Goal: Task Accomplishment & Management: Use online tool/utility

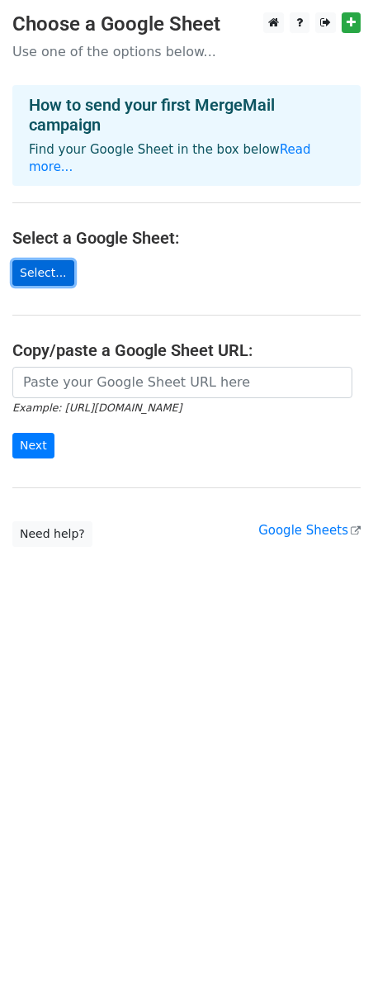
click at [39, 260] on link "Select..." at bounding box center [43, 273] width 62 height 26
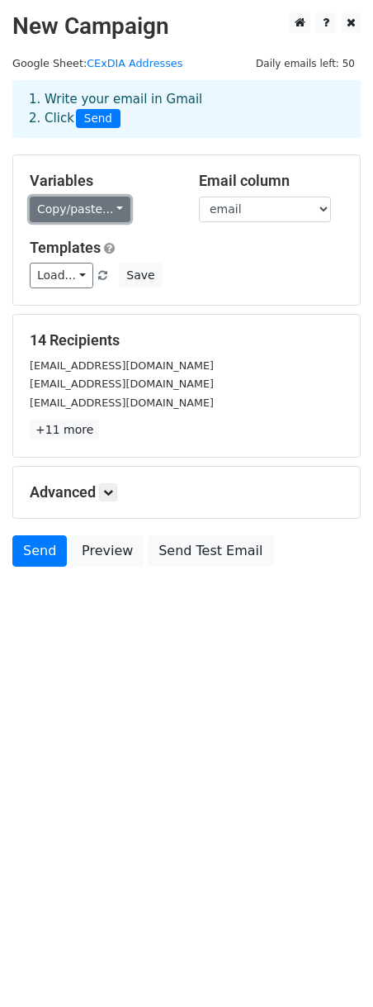
click at [116, 206] on link "Copy/paste..." at bounding box center [80, 210] width 101 height 26
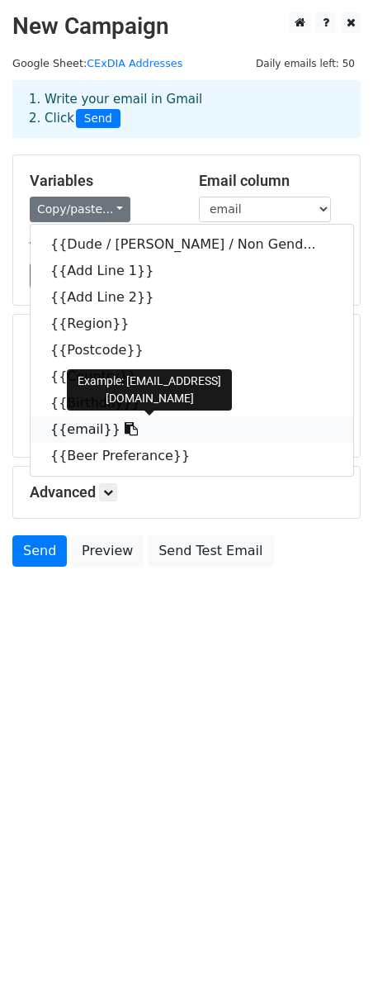
click at [97, 429] on link "{{email}}" at bounding box center [192, 429] width 323 height 26
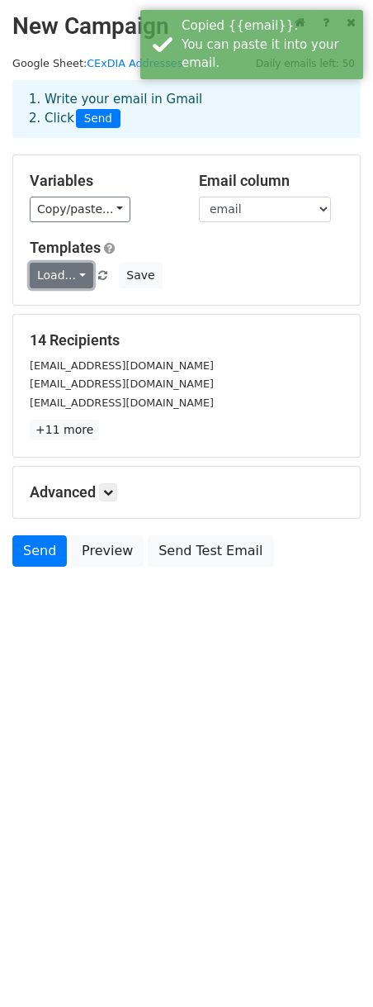
click at [82, 276] on link "Load..." at bounding box center [62, 276] width 64 height 26
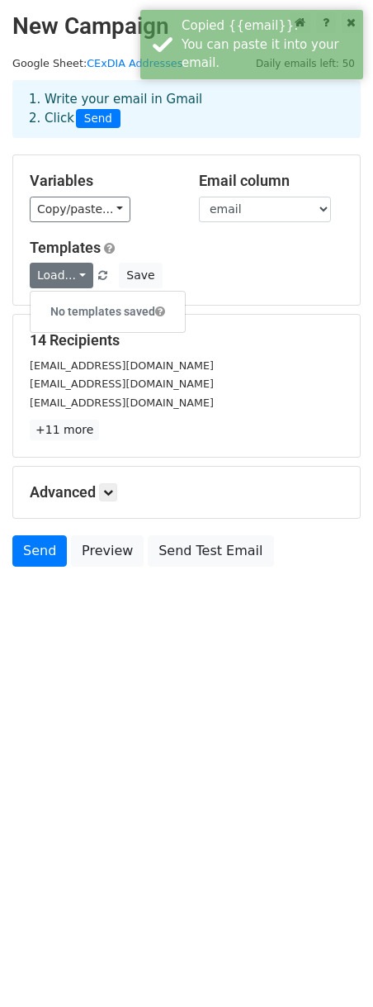
drag, startPoint x: 262, startPoint y: 370, endPoint x: 172, endPoint y: 379, distance: 90.5
click at [259, 370] on div "cexdia@peteraylett.com" at bounding box center [186, 365] width 339 height 19
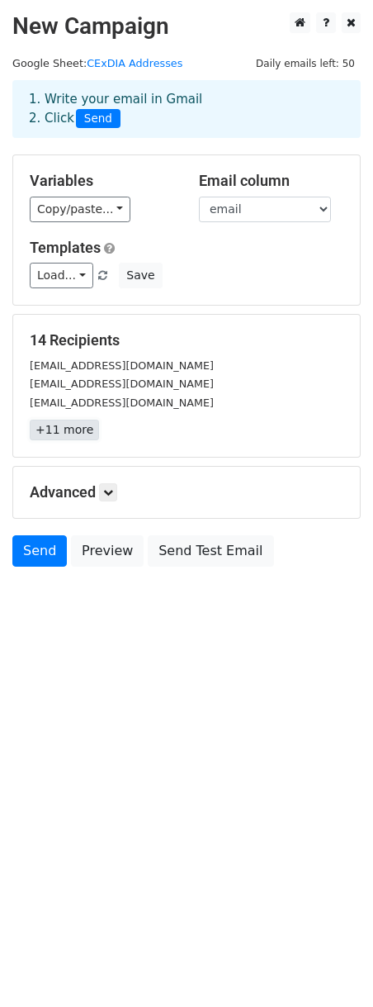
click at [50, 428] on link "+11 more" at bounding box center [64, 430] width 69 height 21
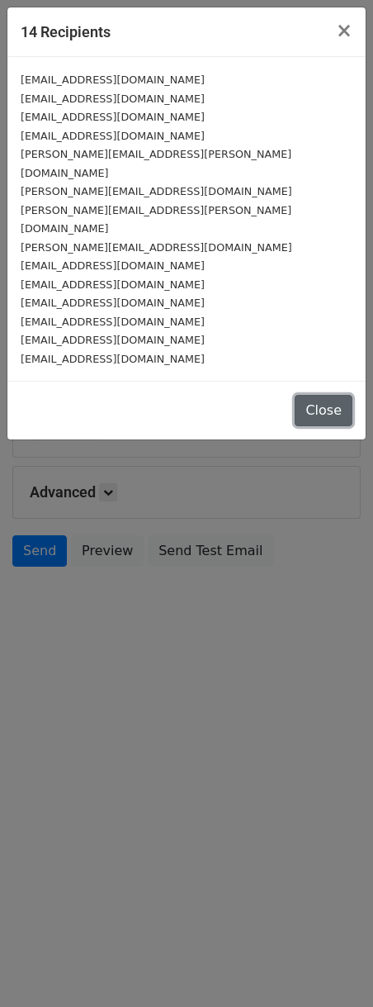
click at [333, 395] on button "Close" at bounding box center [324, 410] width 58 height 31
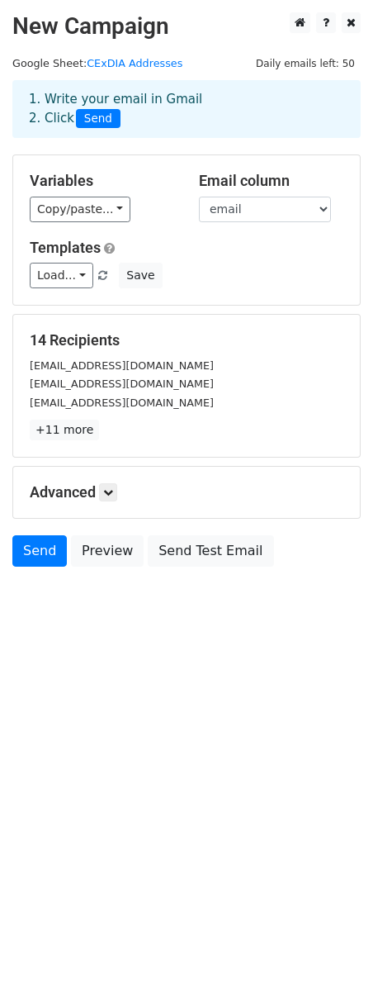
drag, startPoint x: 126, startPoint y: 705, endPoint x: 121, endPoint y: 567, distance: 137.2
click at [126, 705] on html "New Campaign Daily emails left: 50 Google Sheet: CExDIA Addresses 1. Write your…" at bounding box center [186, 503] width 373 height 1007
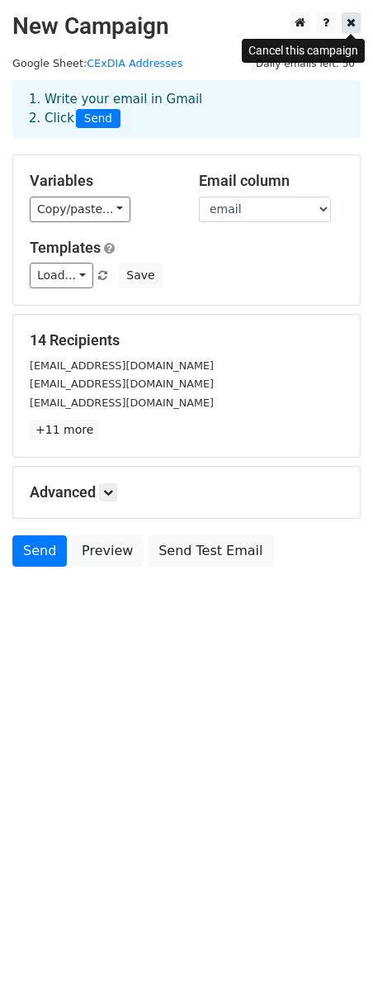
click at [354, 22] on icon at bounding box center [351, 23] width 9 height 12
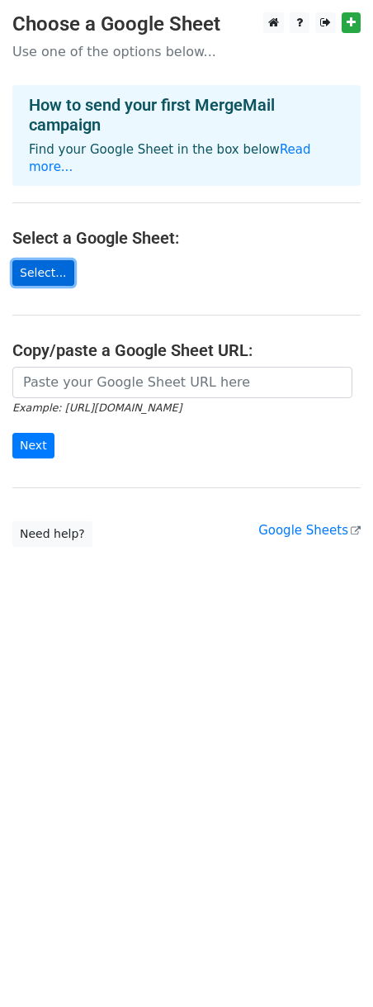
click at [27, 260] on link "Select..." at bounding box center [43, 273] width 62 height 26
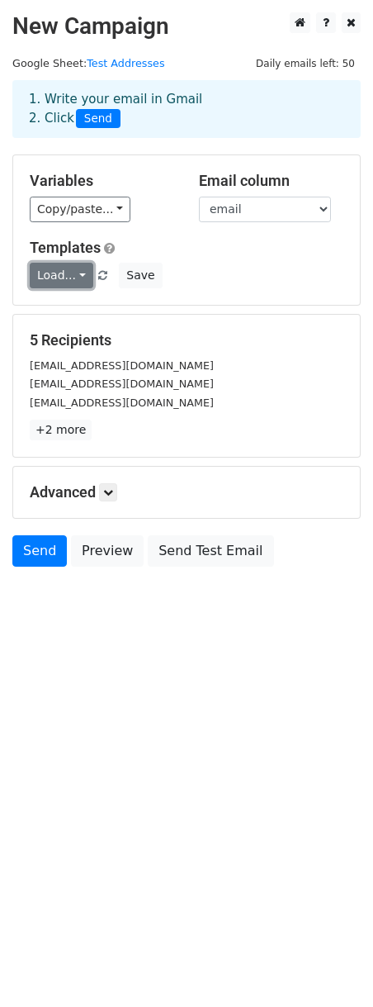
click at [79, 279] on link "Load..." at bounding box center [62, 276] width 64 height 26
drag, startPoint x: 295, startPoint y: 266, endPoint x: 169, endPoint y: 323, distance: 138.6
click at [294, 266] on div "Load... No templates saved Save" at bounding box center [186, 276] width 339 height 26
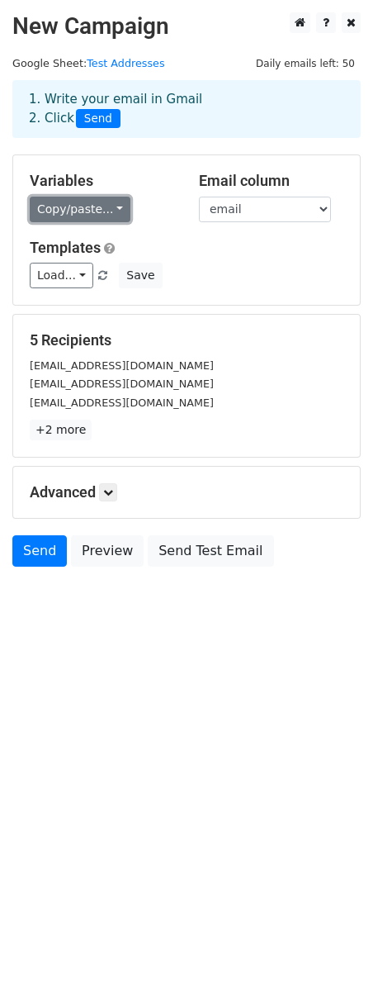
click at [118, 207] on link "Copy/paste..." at bounding box center [80, 210] width 101 height 26
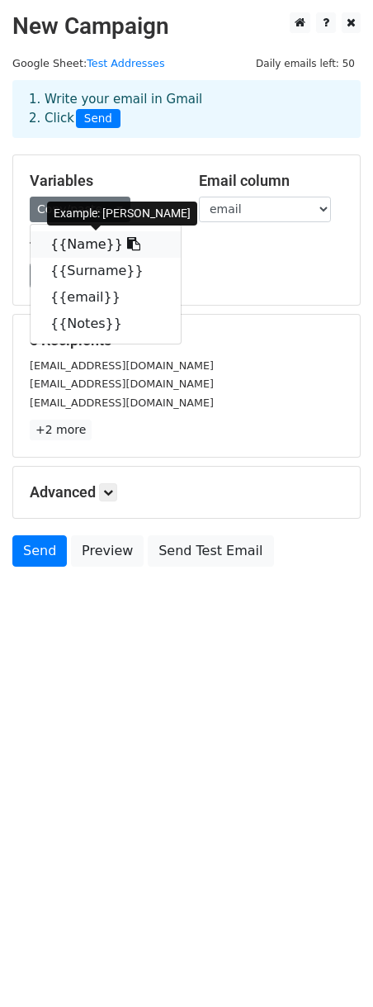
click at [69, 246] on link "{{Name}}" at bounding box center [106, 244] width 150 height 26
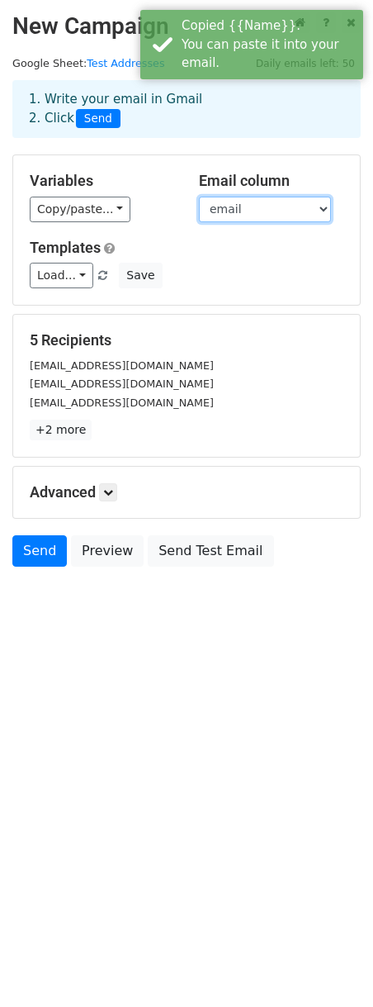
click at [314, 209] on select "Name Surname email Notes" at bounding box center [265, 210] width 132 height 26
click at [199, 197] on select "Name Surname email Notes" at bounding box center [265, 210] width 132 height 26
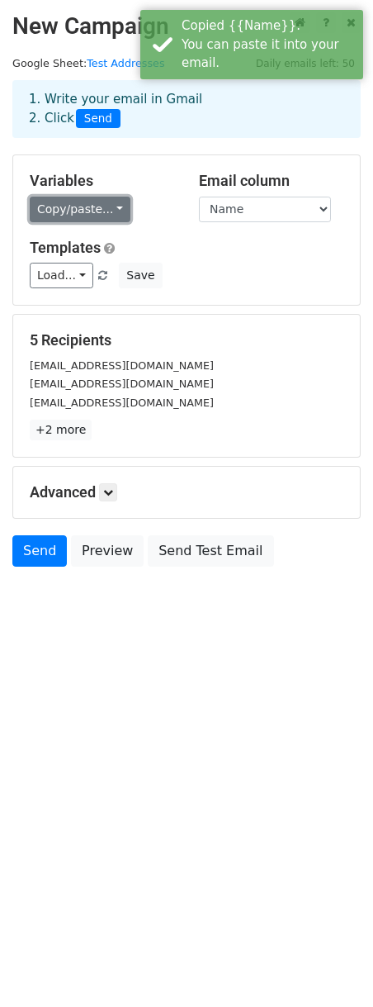
click at [98, 211] on link "Copy/paste..." at bounding box center [80, 210] width 101 height 26
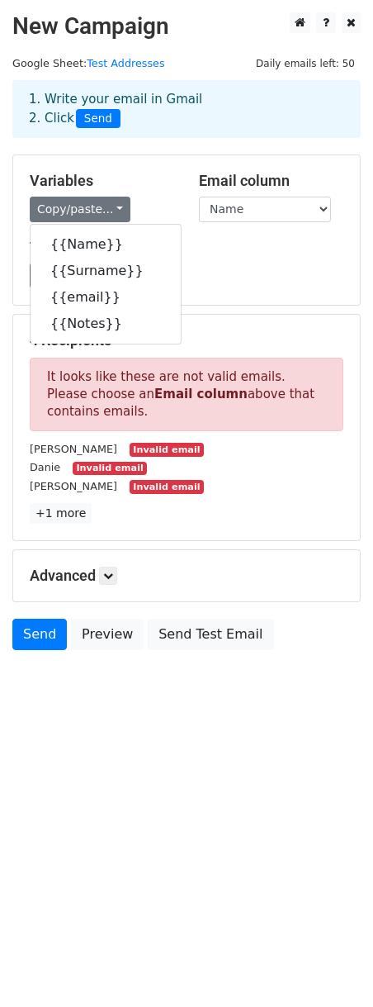
drag, startPoint x: 267, startPoint y: 294, endPoint x: 155, endPoint y: 430, distance: 175.5
click at [267, 295] on div "Variables Copy/paste... {{Name}} {{Surname}} {{email}} {{Notes}} Email column N…" at bounding box center [186, 230] width 347 height 150
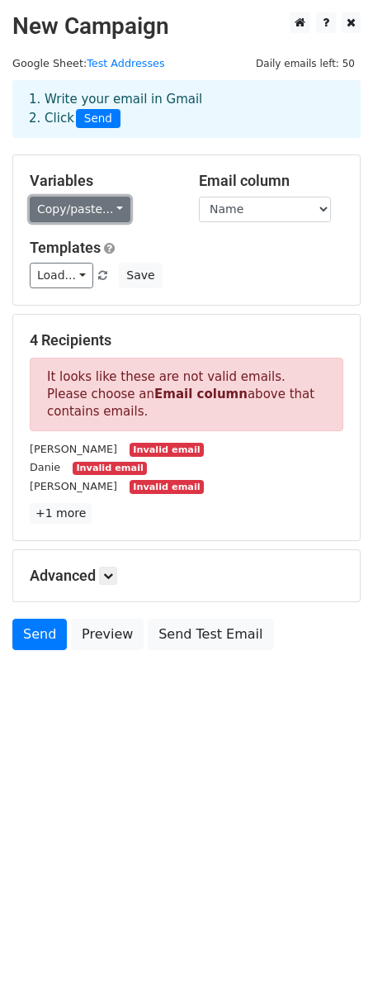
click at [116, 210] on link "Copy/paste..." at bounding box center [80, 210] width 101 height 26
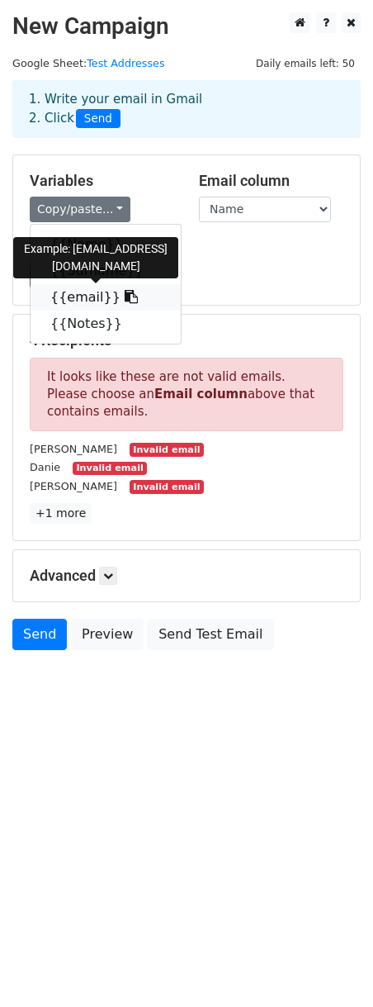
click at [83, 297] on link "{{email}}" at bounding box center [106, 297] width 150 height 26
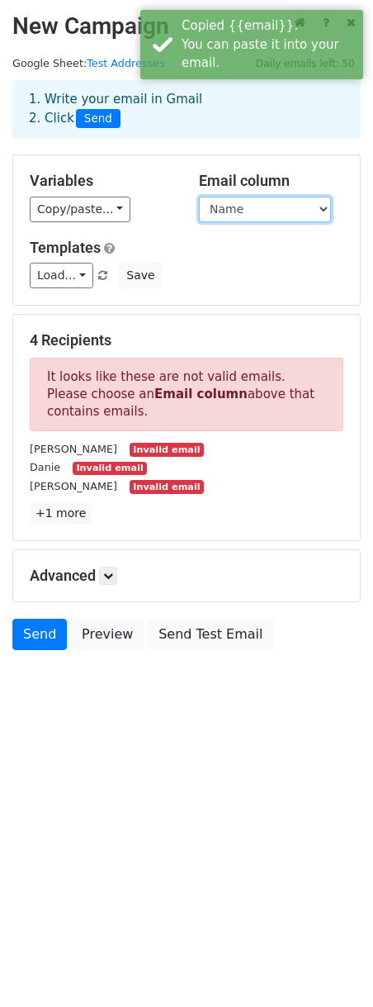
click at [318, 211] on select "Name Surname email Notes" at bounding box center [265, 210] width 132 height 26
select select "email"
click at [199, 197] on select "Name Surname email Notes" at bounding box center [265, 210] width 132 height 26
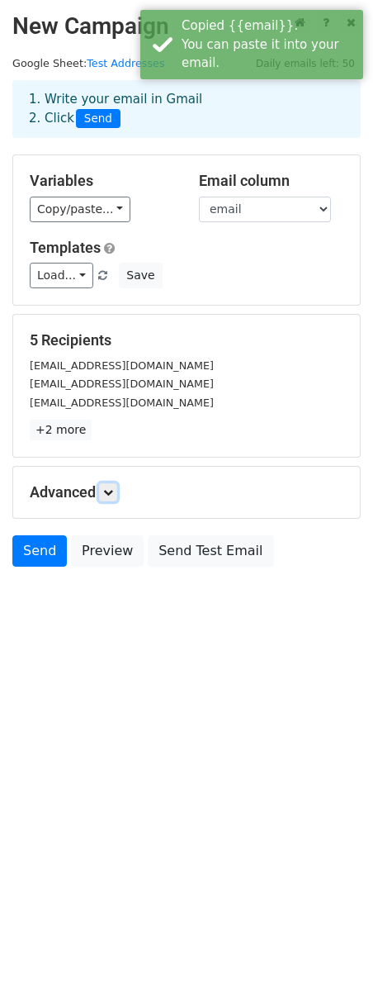
drag, startPoint x: 107, startPoint y: 491, endPoint x: 131, endPoint y: 496, distance: 25.1
click at [107, 491] on icon at bounding box center [108, 492] width 10 height 10
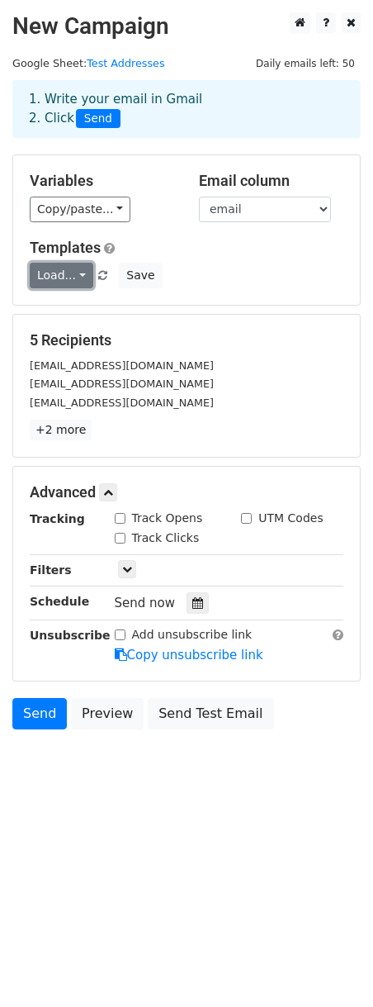
click at [78, 273] on link "Load..." at bounding box center [62, 276] width 64 height 26
click at [238, 295] on div "Variables Copy/paste... {{Name}} {{Surname}} {{email}} {{Notes}} Email column N…" at bounding box center [186, 230] width 347 height 150
click at [78, 274] on link "Load..." at bounding box center [62, 276] width 64 height 26
click at [164, 311] on span at bounding box center [160, 312] width 10 height 12
click at [61, 432] on link "+2 more" at bounding box center [61, 430] width 62 height 21
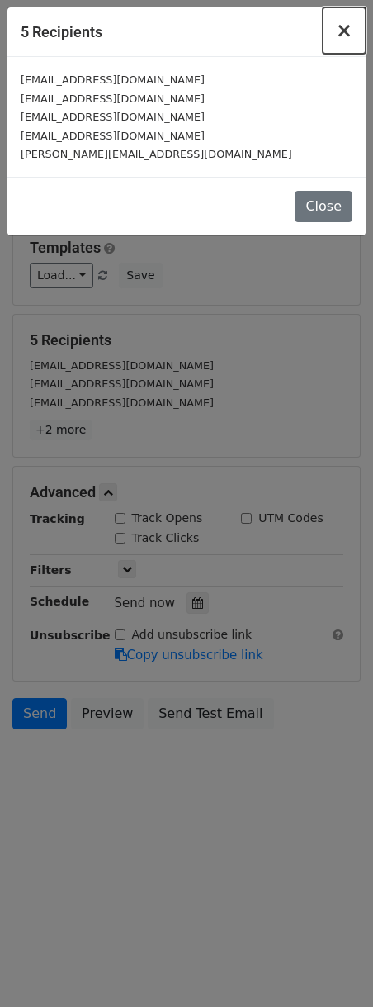
click at [346, 33] on span "×" at bounding box center [344, 30] width 17 height 23
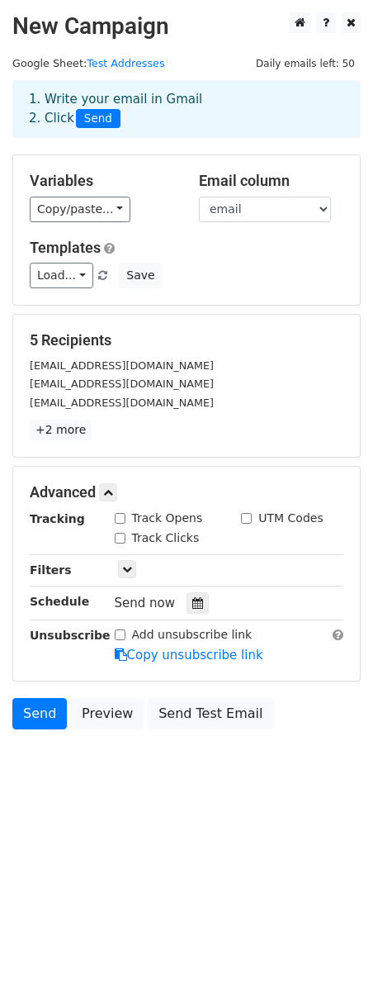
click at [121, 539] on input "Track Clicks" at bounding box center [120, 538] width 11 height 11
checkbox input "true"
click at [118, 522] on input "Track Opens" at bounding box center [120, 518] width 11 height 11
checkbox input "true"
drag, startPoint x: 116, startPoint y: 634, endPoint x: 173, endPoint y: 647, distance: 58.5
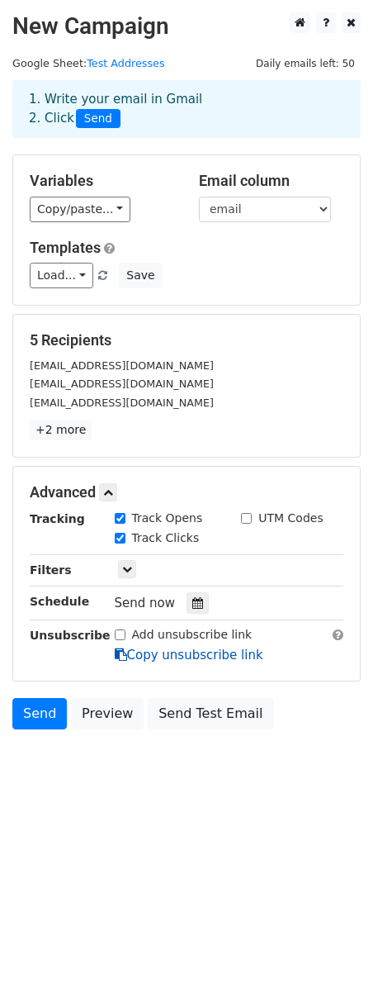
click at [116, 634] on input "Add unsubscribe link" at bounding box center [120, 634] width 11 height 11
checkbox input "true"
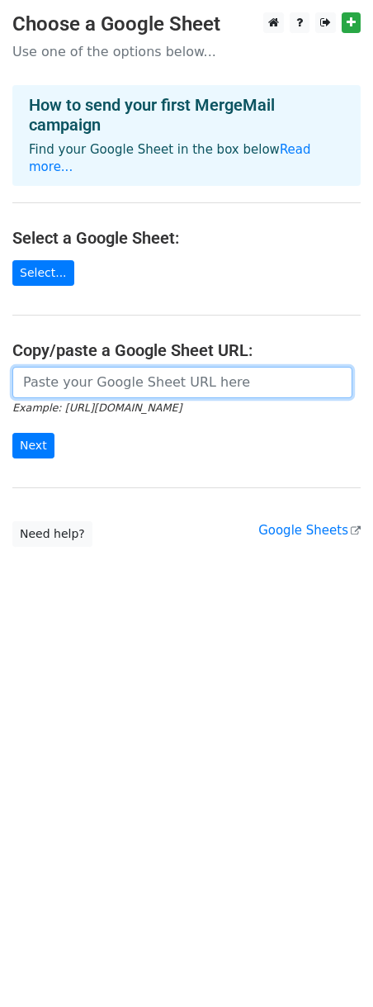
click at [153, 375] on input "url" at bounding box center [182, 382] width 340 height 31
paste input "https://docs.google.com/spreadsheets/d/1eWMeblB06_yYcaGoDcquiu6yKiCu0GLoqL_9Y3s…"
type input "https://docs.google.com/spreadsheets/d/1eWMeblB06_yYcaGoDcquiu6yKiCu0GLoqL_9Y3s…"
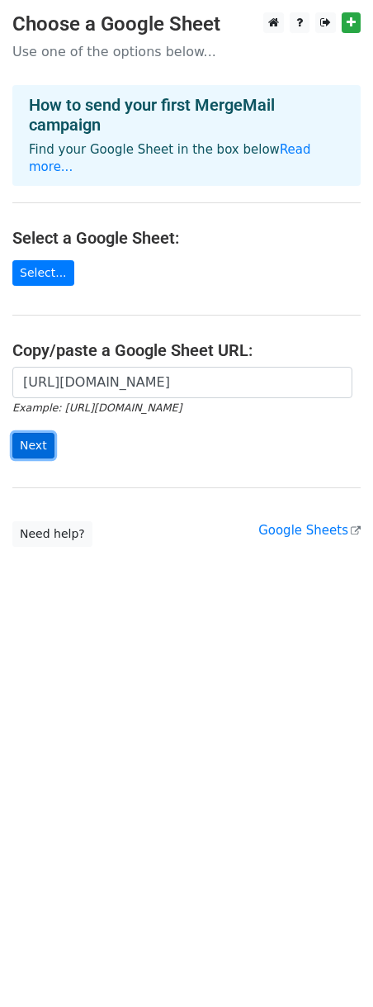
click at [36, 434] on input "Next" at bounding box center [33, 446] width 42 height 26
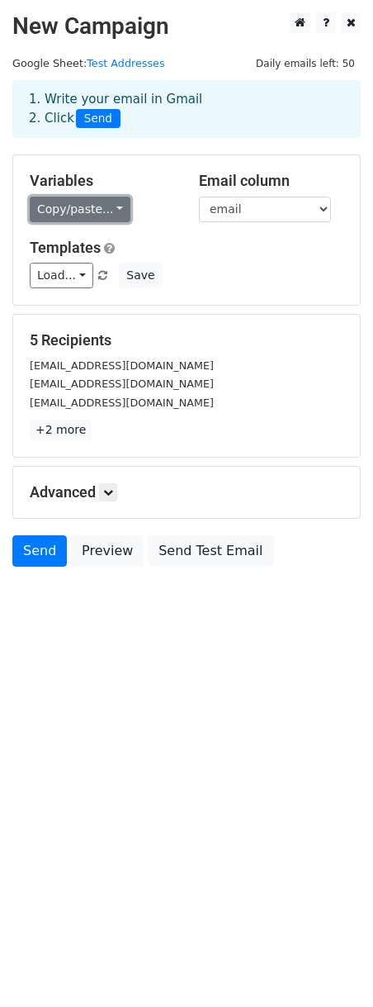
click at [115, 210] on link "Copy/paste..." at bounding box center [80, 210] width 101 height 26
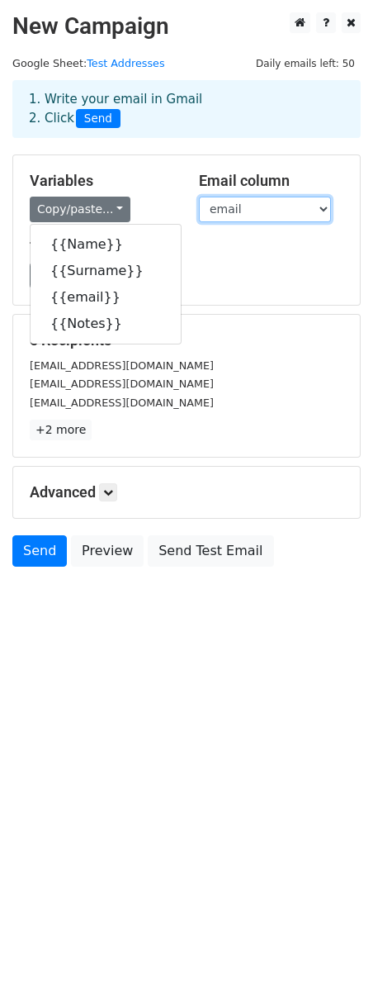
click at [320, 211] on select "Name Surname email Notes" at bounding box center [265, 210] width 132 height 26
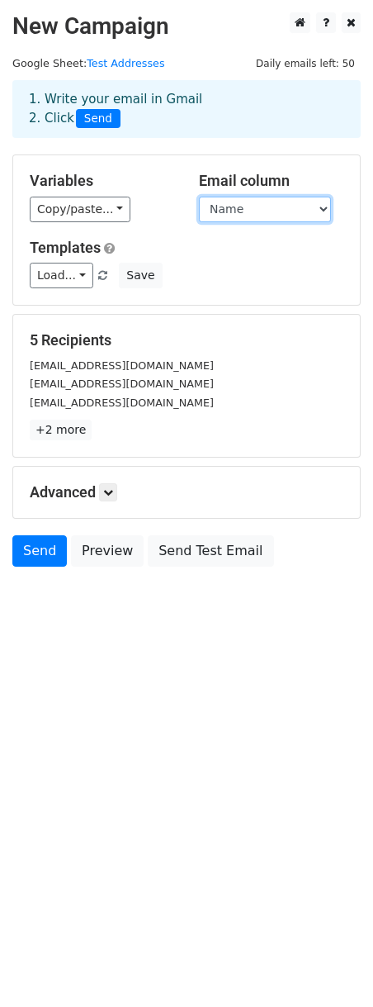
click at [199, 197] on select "Name Surname email Notes" at bounding box center [265, 210] width 132 height 26
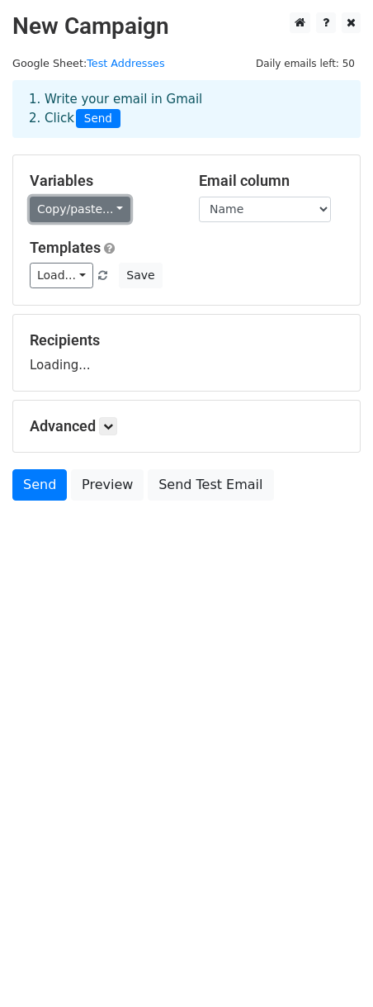
click at [116, 212] on link "Copy/paste..." at bounding box center [80, 210] width 101 height 26
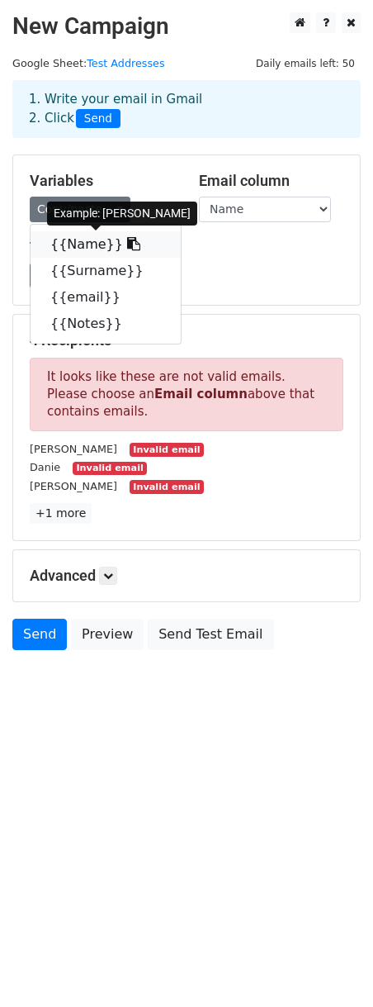
click at [69, 245] on link "{{Name}}" at bounding box center [106, 244] width 150 height 26
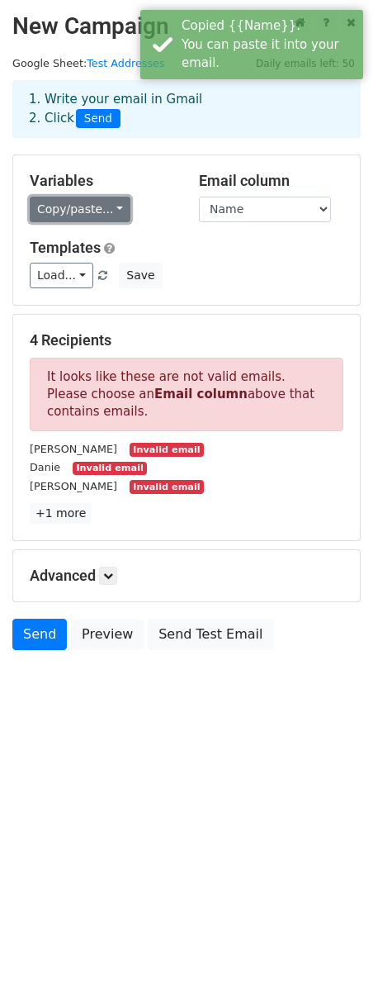
click at [124, 208] on link "Copy/paste..." at bounding box center [80, 210] width 101 height 26
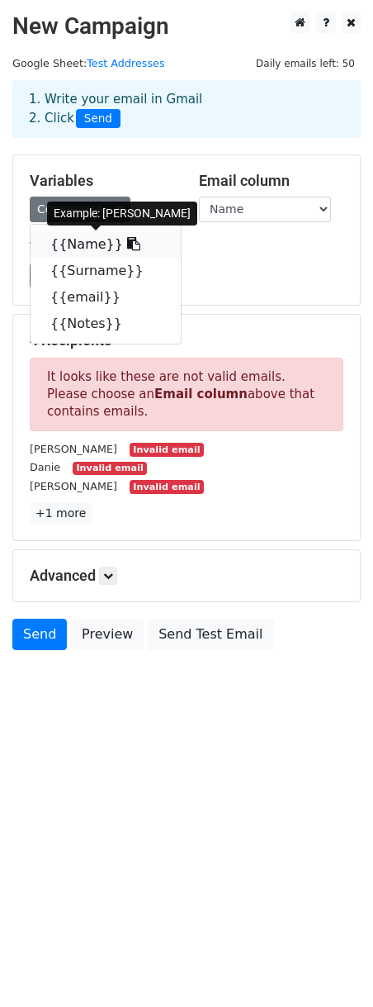
click at [127, 243] on icon at bounding box center [133, 243] width 13 height 13
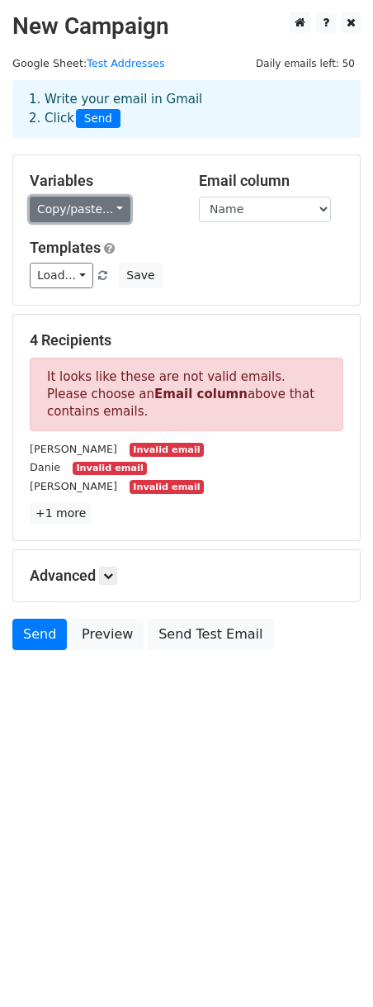
click at [115, 209] on link "Copy/paste..." at bounding box center [80, 210] width 101 height 26
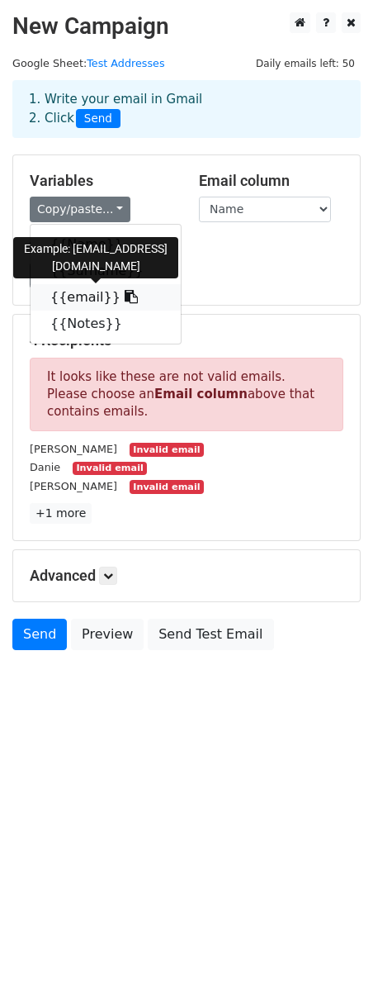
click at [91, 297] on link "{{email}}" at bounding box center [106, 297] width 150 height 26
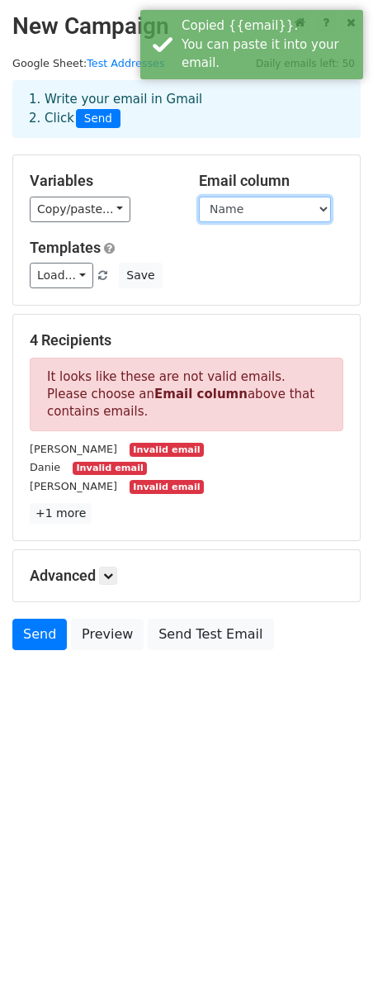
click at [316, 210] on select "Name Surname email Notes" at bounding box center [265, 210] width 132 height 26
select select "email"
click at [199, 197] on select "Name Surname email Notes" at bounding box center [265, 210] width 132 height 26
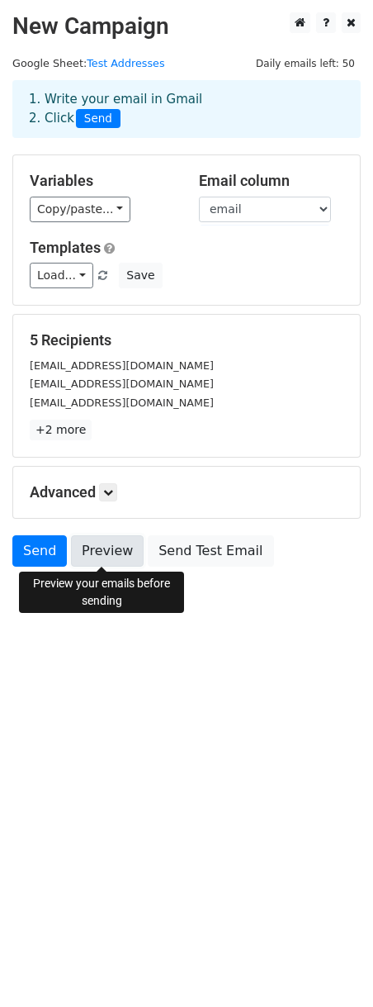
click at [112, 548] on link "Preview" at bounding box center [107, 550] width 73 height 31
click at [110, 550] on link "Preview" at bounding box center [107, 550] width 73 height 31
drag, startPoint x: 104, startPoint y: 551, endPoint x: 12, endPoint y: 564, distance: 92.6
click at [104, 552] on link "Preview" at bounding box center [107, 550] width 73 height 31
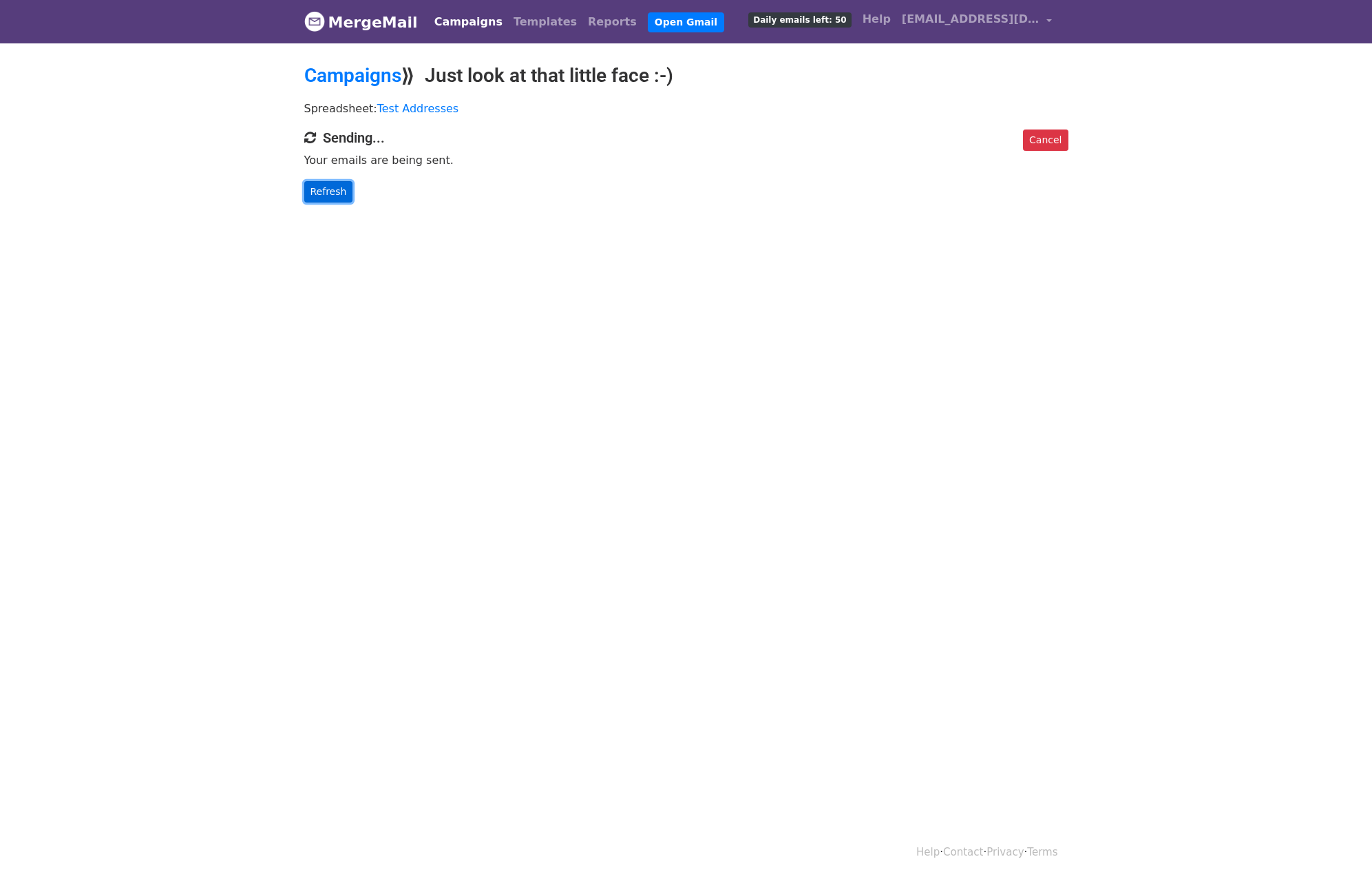
click at [327, 190] on link "Refresh" at bounding box center [328, 192] width 49 height 22
click at [336, 194] on link "Refresh" at bounding box center [328, 192] width 49 height 22
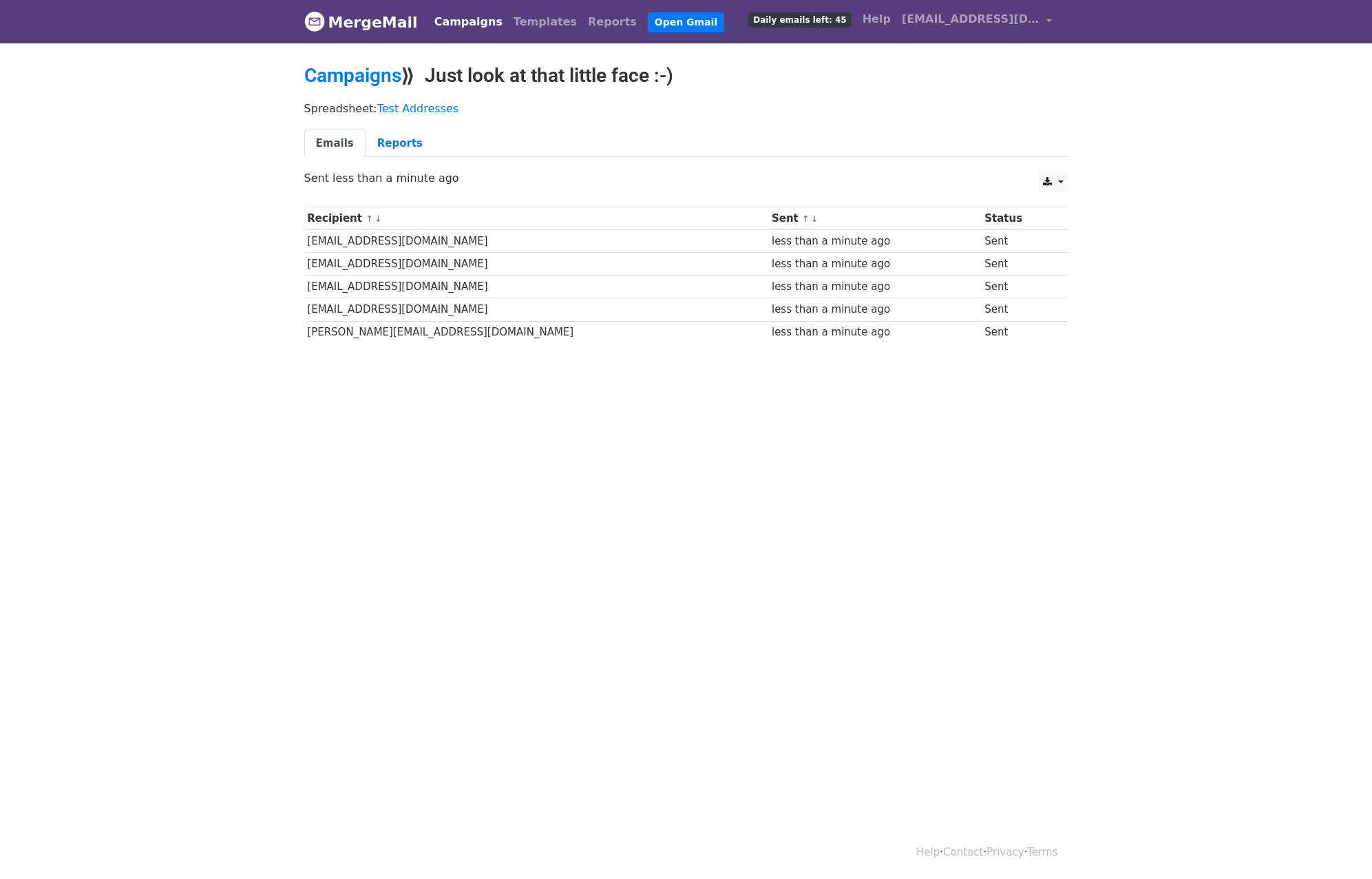
drag, startPoint x: 525, startPoint y: 465, endPoint x: 561, endPoint y: 82, distance: 384.7
click at [525, 465] on html "MergeMail Campaigns Templates Reports Open Gmail Daily emails left: 45 Help chr…" at bounding box center [686, 440] width 1372 height 879
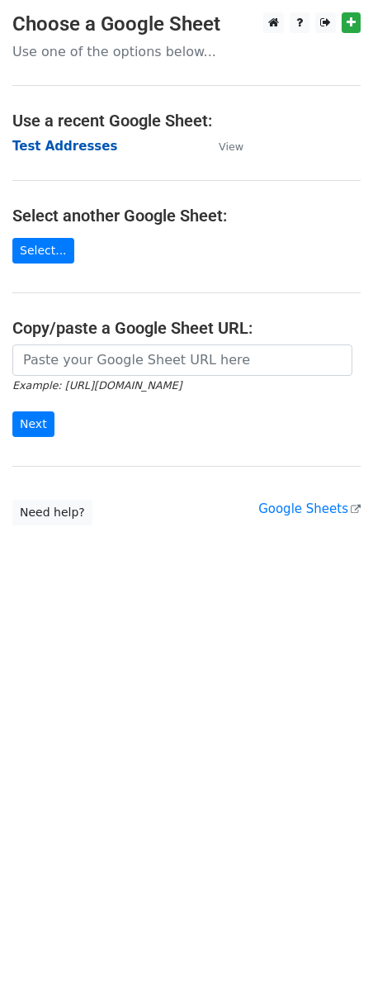
click at [64, 148] on strong "Test Addresses" at bounding box center [64, 146] width 105 height 15
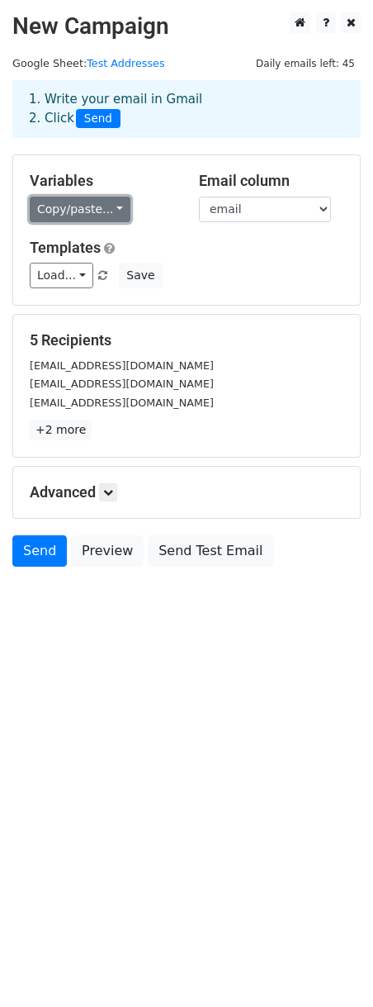
click at [122, 210] on link "Copy/paste..." at bounding box center [80, 210] width 101 height 26
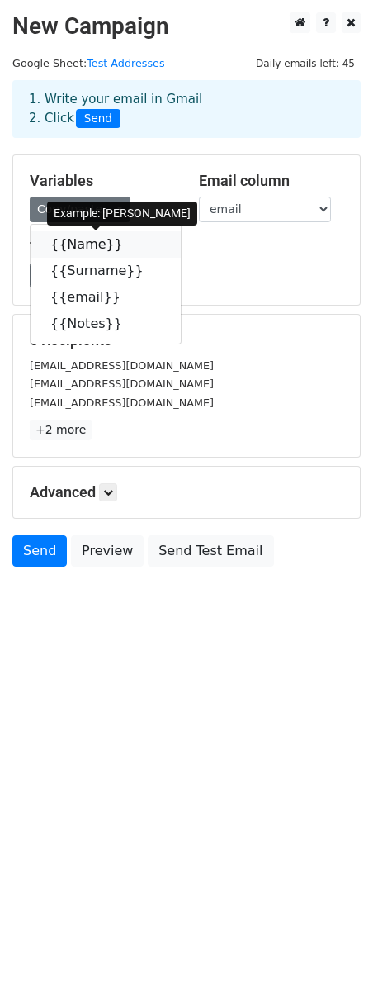
click at [127, 245] on icon at bounding box center [133, 243] width 13 height 13
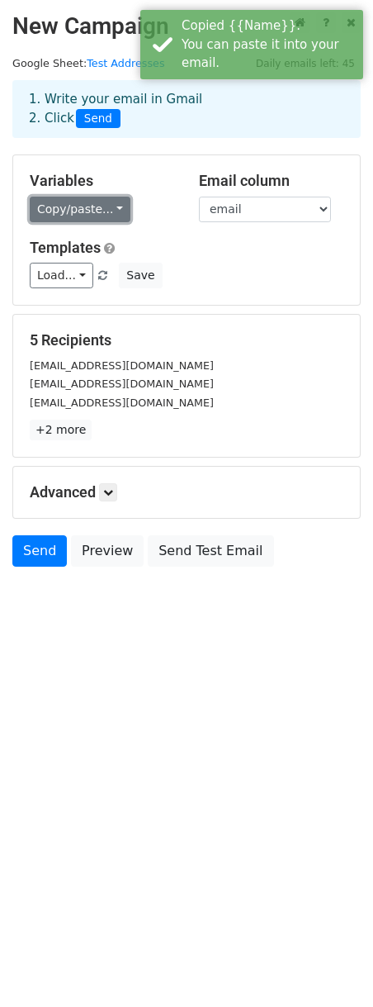
click at [120, 211] on link "Copy/paste..." at bounding box center [80, 210] width 101 height 26
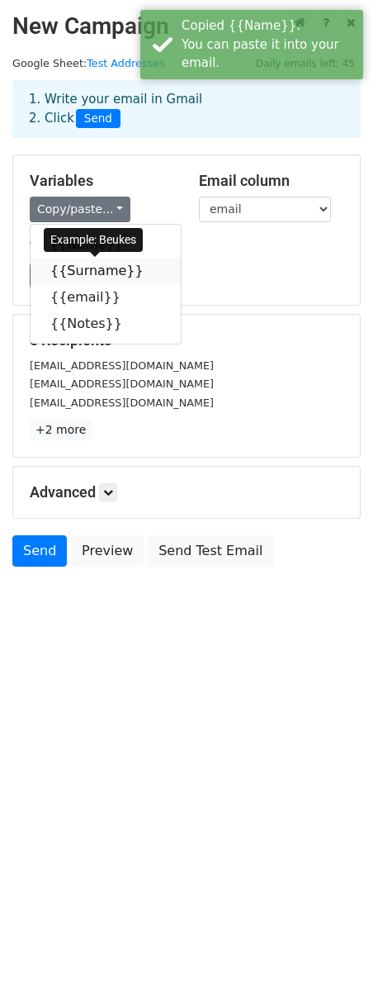
click at [96, 270] on link "{{Surname}}" at bounding box center [106, 271] width 150 height 26
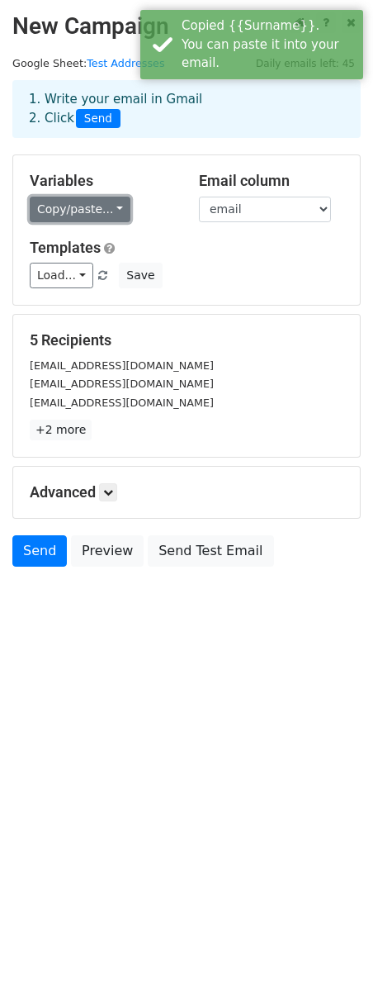
click at [112, 209] on link "Copy/paste..." at bounding box center [80, 210] width 101 height 26
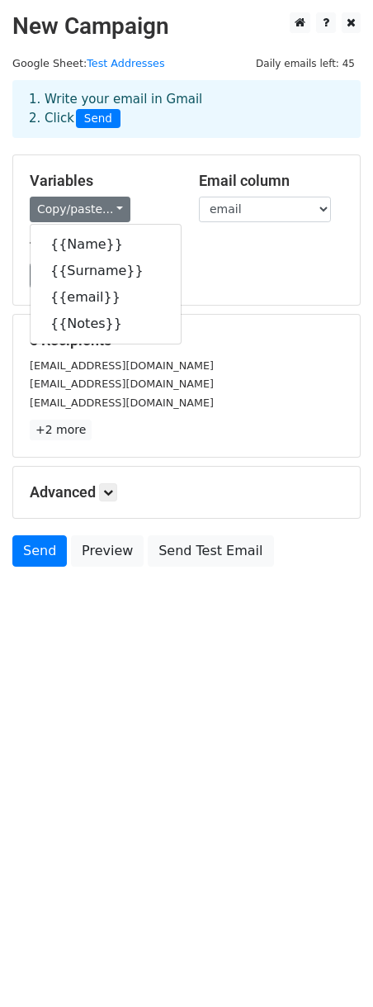
drag, startPoint x: 304, startPoint y: 273, endPoint x: 291, endPoint y: 278, distance: 14.4
click at [304, 273] on div "Load... No templates saved Save" at bounding box center [186, 276] width 339 height 26
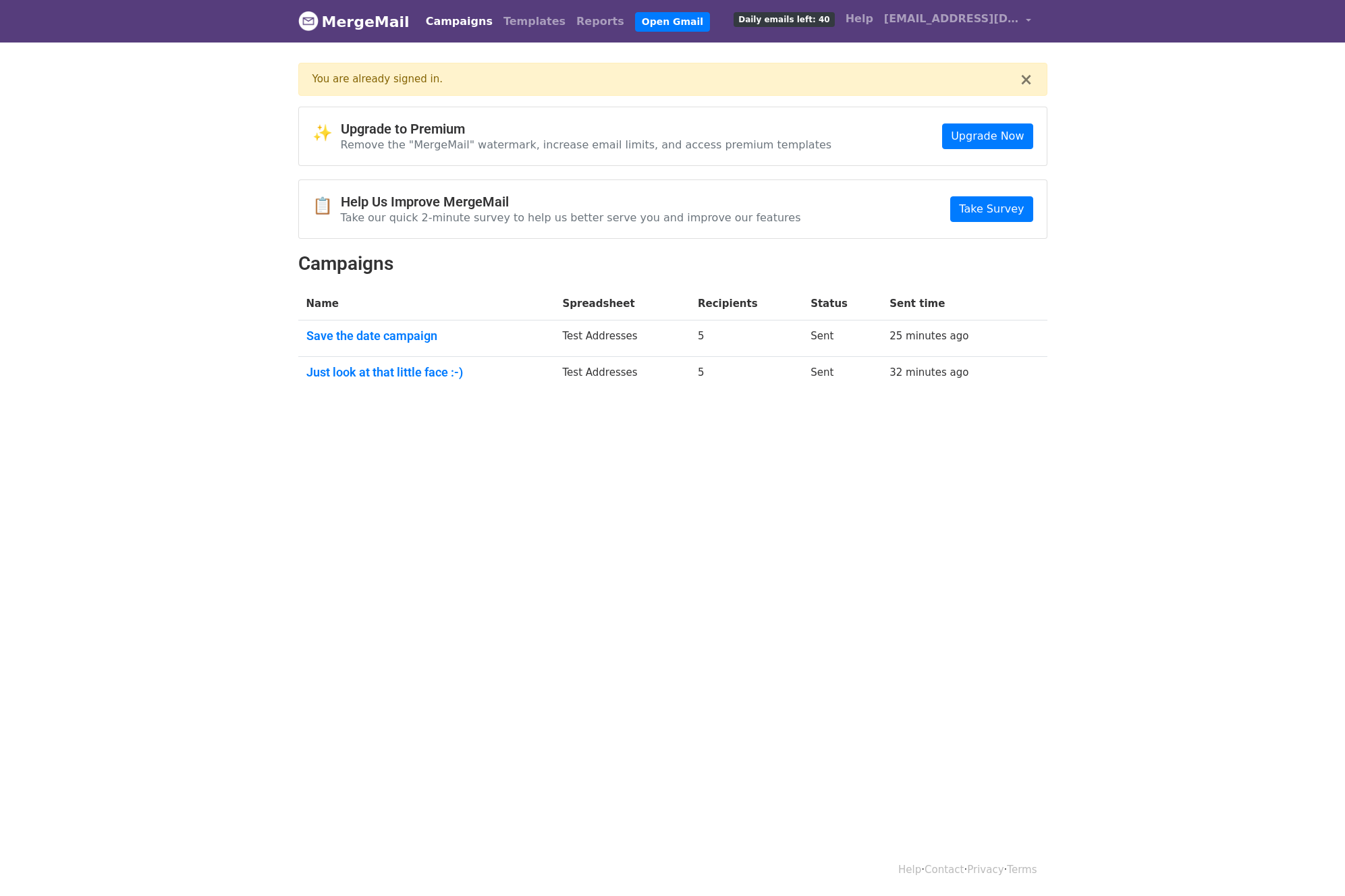
drag, startPoint x: 211, startPoint y: 299, endPoint x: 192, endPoint y: 118, distance: 182.0
click at [211, 298] on body "MergeMail Campaigns Templates Reports Open Gmail Daily emails left: 40 Help [EM…" at bounding box center [672, 229] width 1345 height 458
